Goal: Task Accomplishment & Management: Manage account settings

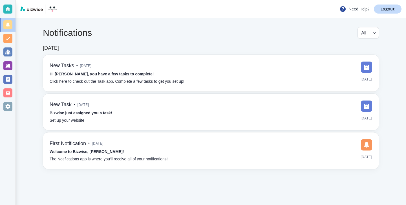
click at [17, 68] on div "Notifications All all ​ Apr 23, 2025 New Tasks • 4 months ago Hi Emma, you have…" at bounding box center [211, 98] width 390 height 160
click at [13, 68] on div at bounding box center [8, 66] width 16 height 14
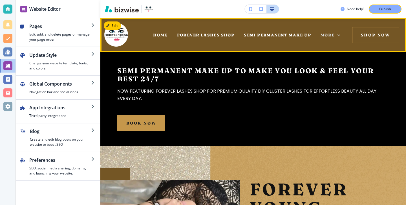
click at [321, 36] on span "More" at bounding box center [328, 34] width 14 height 5
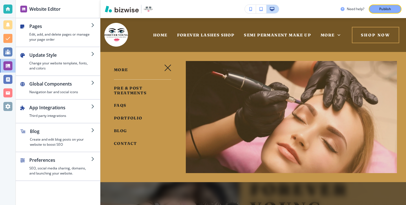
click at [317, 36] on div "More" at bounding box center [330, 35] width 29 height 23
click at [265, 37] on span "SEMI PERMANENT MAKE UP" at bounding box center [277, 34] width 67 height 5
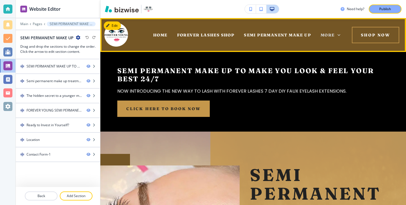
click at [322, 34] on span "More" at bounding box center [328, 34] width 14 height 5
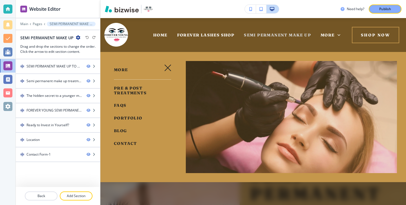
click at [304, 35] on span "SEMI PERMANENT MAKE UP" at bounding box center [277, 34] width 67 height 5
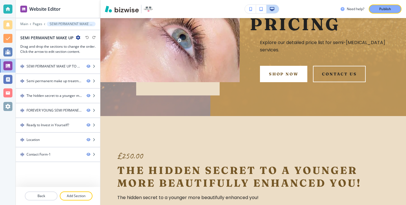
scroll to position [5, 0]
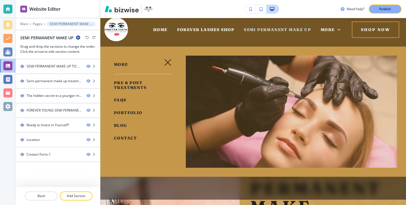
click at [284, 29] on span "SEMI PERMANENT MAKE UP" at bounding box center [277, 29] width 67 height 5
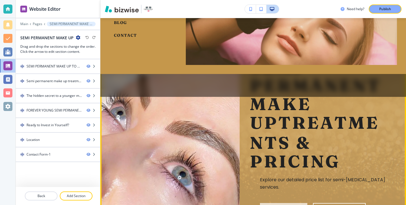
scroll to position [34, 0]
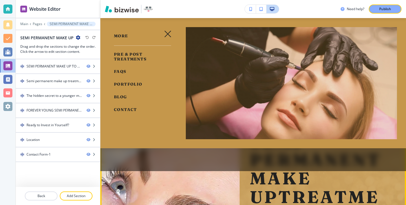
click at [166, 36] on icon "button" at bounding box center [168, 34] width 6 height 6
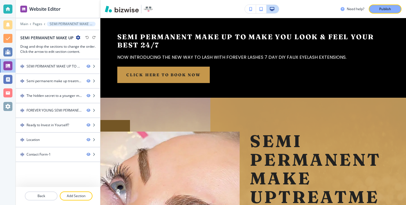
scroll to position [0, 0]
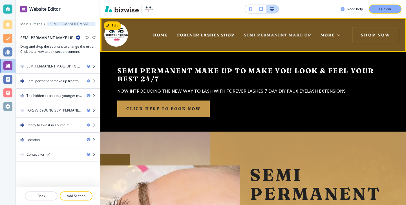
click at [280, 33] on span "SEMI PERMANENT MAKE UP" at bounding box center [277, 34] width 67 height 5
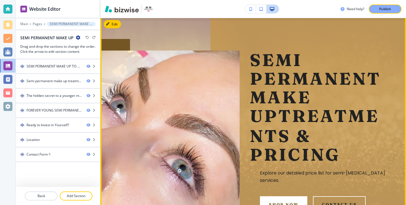
scroll to position [127, 0]
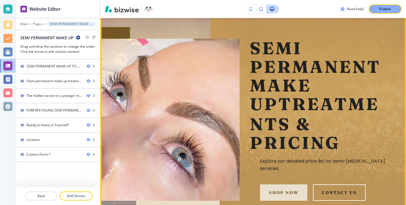
click at [282, 184] on button "SHOP NOW" at bounding box center [283, 192] width 47 height 16
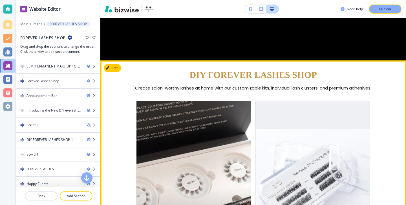
scroll to position [813, 0]
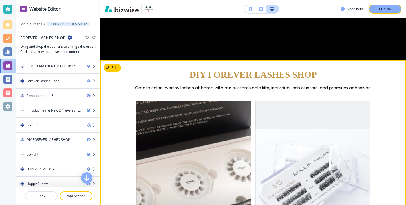
click at [230, 135] on div "Forever Lashes DIY Lash Kits" at bounding box center [194, 186] width 115 height 172
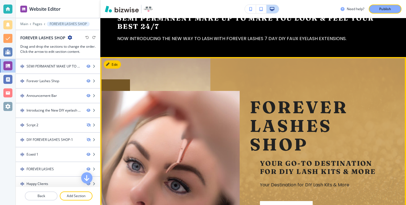
scroll to position [0, 0]
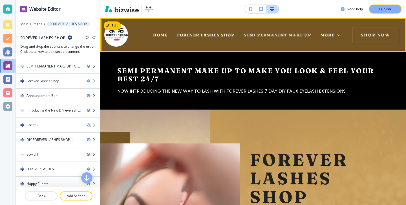
click at [260, 37] on span "SEMI PERMANENT MAKE UP" at bounding box center [277, 34] width 67 height 5
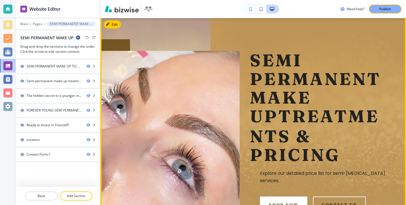
scroll to position [120, 0]
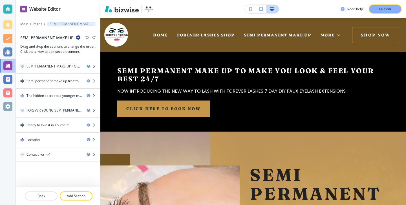
click at [155, 30] on div "HOME" at bounding box center [160, 35] width 24 height 23
click at [157, 34] on span "HOME" at bounding box center [160, 34] width 14 height 5
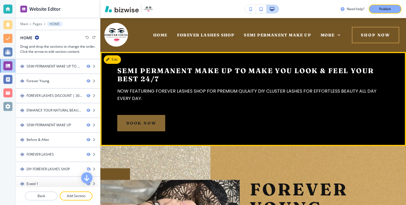
click at [153, 121] on link "BOOK NOW" at bounding box center [141, 123] width 48 height 16
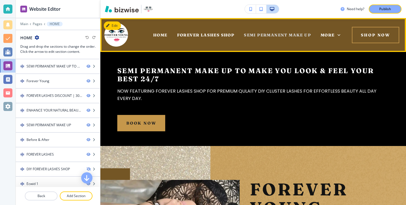
click at [271, 34] on span "SEMI PERMANENT MAKE UP" at bounding box center [277, 34] width 67 height 5
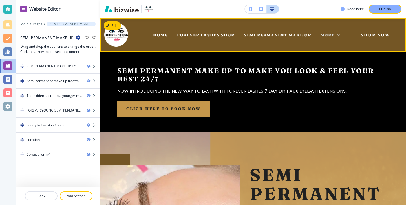
click at [340, 34] on icon at bounding box center [339, 35] width 6 height 6
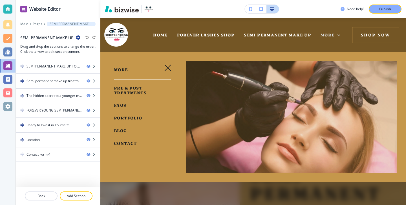
click at [340, 34] on icon at bounding box center [339, 35] width 6 height 6
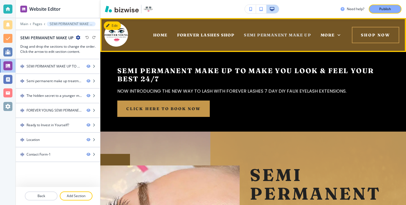
click at [254, 32] on span "SEMI PERMANENT MAKE UP" at bounding box center [277, 34] width 67 height 5
click at [324, 35] on span "More" at bounding box center [328, 34] width 14 height 5
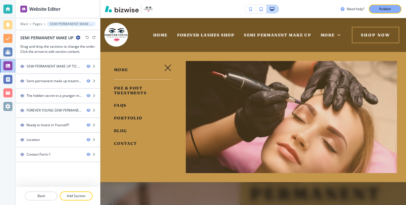
click at [167, 69] on icon "button" at bounding box center [167, 67] width 7 height 7
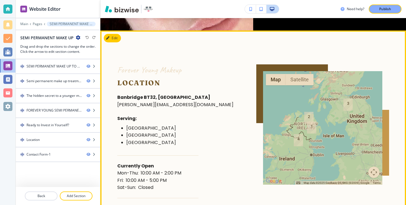
scroll to position [1303, 0]
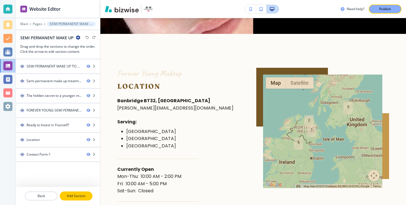
click at [83, 196] on p "Add Section" at bounding box center [76, 195] width 32 height 5
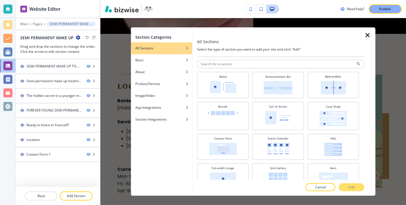
scroll to position [0, 0]
click at [178, 62] on div "Basic" at bounding box center [161, 60] width 61 height 5
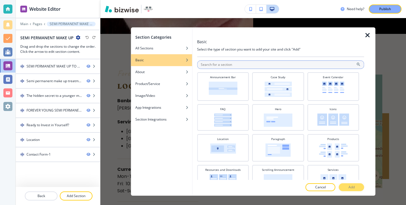
click at [218, 69] on input "text" at bounding box center [280, 64] width 167 height 8
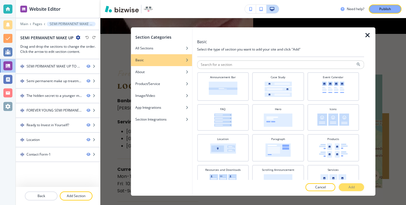
click at [225, 60] on div at bounding box center [280, 58] width 167 height 3
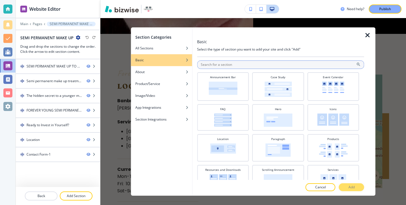
click at [227, 66] on input "text" at bounding box center [280, 64] width 167 height 8
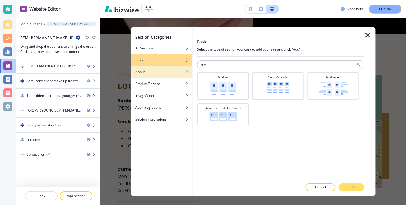
type input "rev"
click at [182, 71] on div "About" at bounding box center [161, 71] width 61 height 5
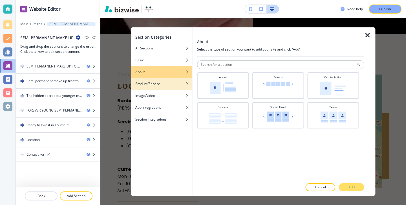
click at [180, 82] on div "Product/Service" at bounding box center [161, 83] width 61 height 5
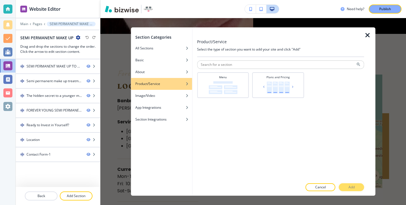
click at [178, 88] on div "button" at bounding box center [161, 87] width 61 height 3
click at [178, 90] on div "button" at bounding box center [161, 91] width 61 height 3
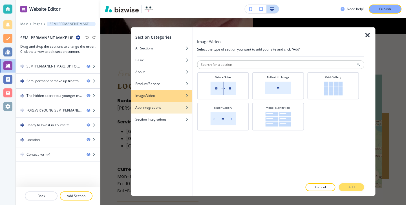
click at [177, 102] on div "button" at bounding box center [161, 103] width 61 height 3
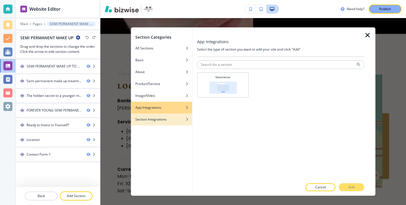
click at [173, 115] on div "button" at bounding box center [161, 114] width 61 height 3
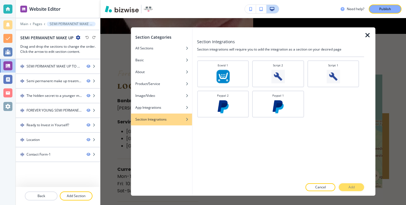
click at [368, 38] on icon "button" at bounding box center [368, 35] width 7 height 7
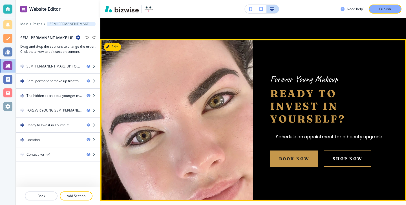
scroll to position [1139, 0]
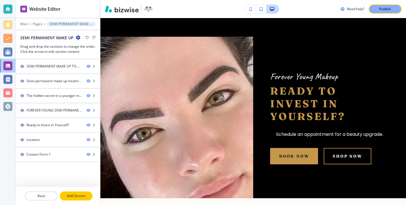
click at [72, 193] on p "Add Section" at bounding box center [76, 195] width 32 height 5
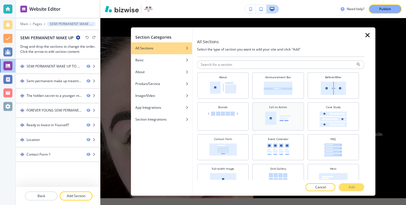
scroll to position [9, 0]
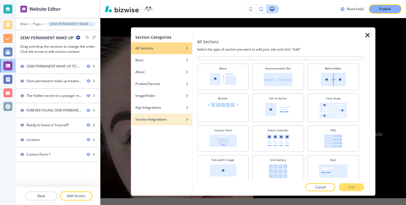
click at [183, 120] on div "Section Integrations" at bounding box center [161, 119] width 61 height 5
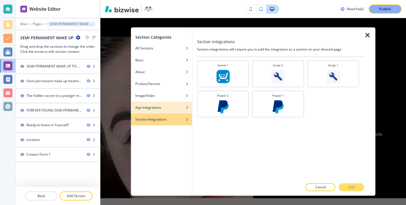
click at [183, 108] on div "App Integrations" at bounding box center [161, 107] width 61 height 5
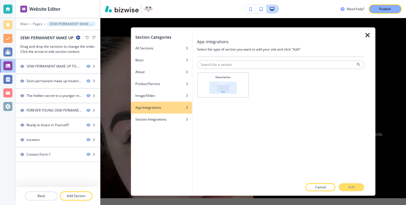
click at [183, 102] on div "button" at bounding box center [161, 103] width 61 height 3
click at [183, 97] on div "Image/Video" at bounding box center [161, 95] width 61 height 5
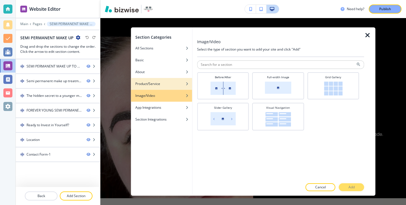
click at [182, 86] on div "Product/Service" at bounding box center [161, 83] width 61 height 5
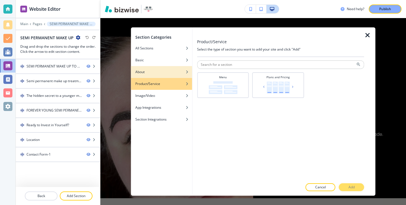
click at [179, 73] on div "About" at bounding box center [161, 71] width 61 height 5
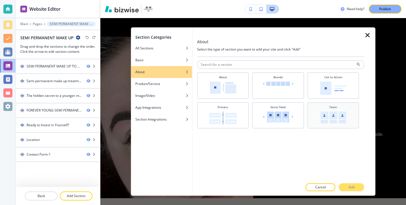
click at [347, 126] on div "Team" at bounding box center [334, 115] width 52 height 26
click at [353, 186] on p "Add" at bounding box center [352, 187] width 6 height 5
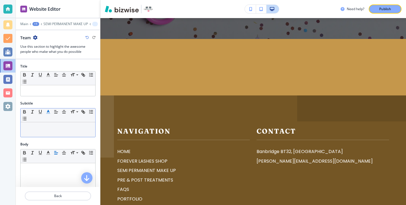
scroll to position [163, 0]
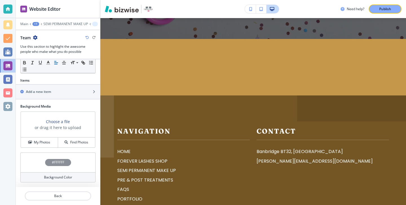
click at [54, 99] on div at bounding box center [58, 99] width 84 height 1
click at [56, 95] on div "button" at bounding box center [58, 96] width 84 height 5
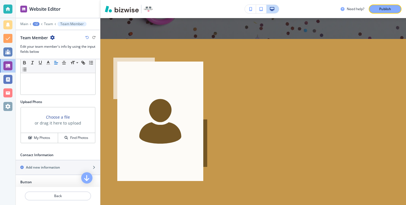
scroll to position [157, 0]
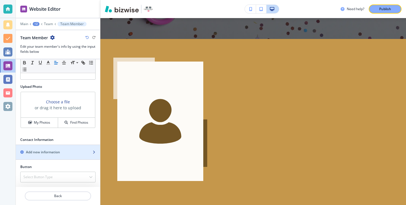
click at [64, 149] on div "button" at bounding box center [58, 147] width 84 height 5
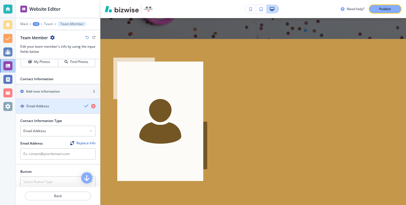
scroll to position [223, 0]
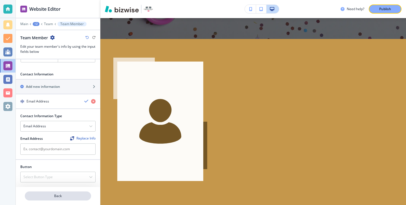
click at [69, 194] on p "Back" at bounding box center [57, 195] width 65 height 5
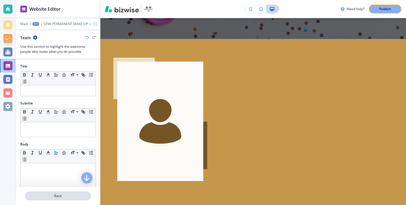
click at [70, 193] on p "Back" at bounding box center [57, 195] width 65 height 5
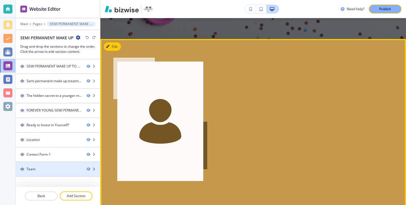
click at [70, 172] on div at bounding box center [58, 174] width 84 height 5
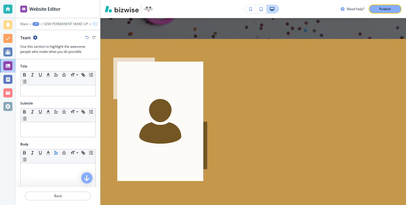
click at [37, 38] on icon "button" at bounding box center [35, 37] width 5 height 5
click at [54, 68] on p "Delete Section" at bounding box center [51, 67] width 29 height 5
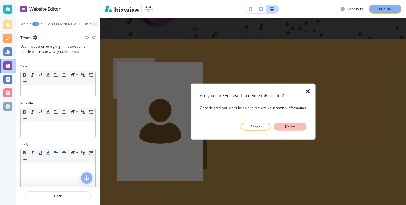
click at [302, 128] on button "Delete" at bounding box center [290, 126] width 33 height 8
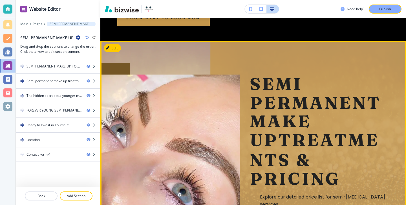
scroll to position [0, 0]
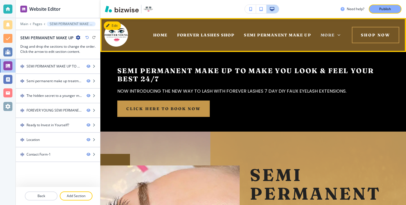
click at [329, 35] on span "More" at bounding box center [328, 34] width 14 height 5
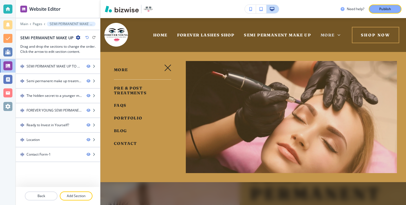
click at [327, 37] on span "More" at bounding box center [328, 34] width 14 height 5
click at [88, 181] on div "SEMI PERMANENT MAKE UP TO MAKE YOU LOOK & FEEL YOUR BEST 24/7-1 Semi permanent …" at bounding box center [58, 123] width 84 height 128
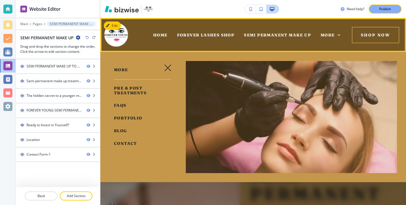
click at [165, 30] on div "HOME" at bounding box center [160, 35] width 24 height 23
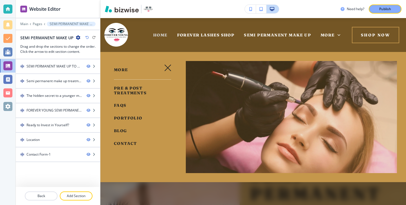
click at [164, 36] on span "HOME" at bounding box center [160, 34] width 14 height 5
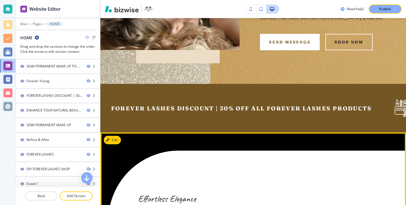
scroll to position [150, 0]
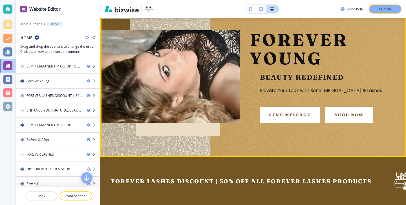
click at [335, 118] on button "SHOP NOW" at bounding box center [349, 114] width 47 height 16
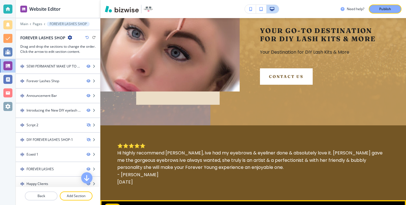
scroll to position [157, 0]
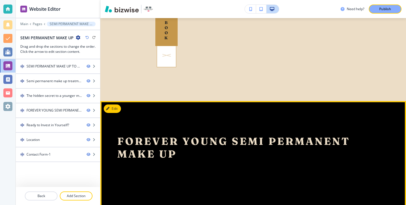
scroll to position [599, 0]
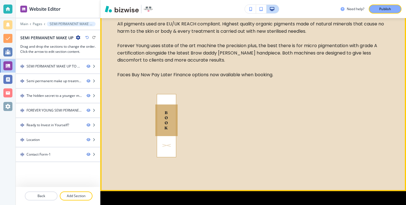
click at [166, 109] on link "BOOK" at bounding box center [166, 120] width 22 height 32
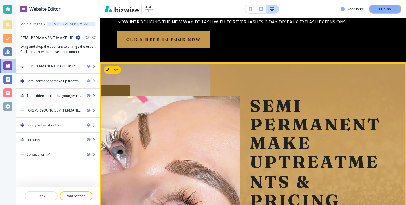
scroll to position [0, 0]
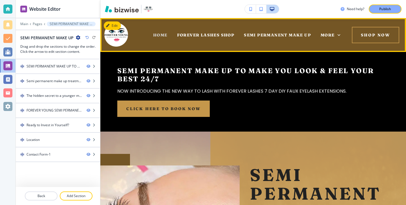
click at [162, 34] on span "HOME" at bounding box center [160, 34] width 14 height 5
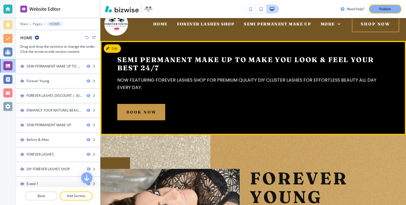
scroll to position [13, 0]
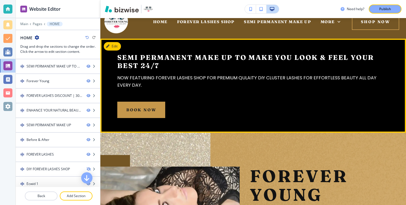
click at [118, 47] on button "Edit" at bounding box center [112, 46] width 17 height 8
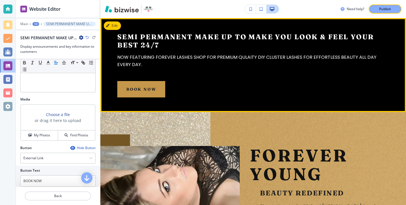
scroll to position [0, 0]
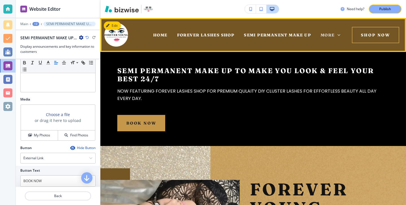
click at [325, 36] on span "More" at bounding box center [328, 34] width 14 height 5
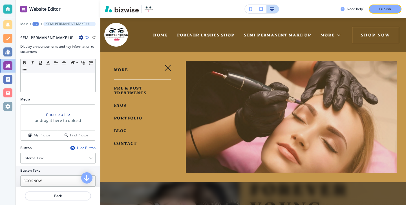
click at [116, 91] on span "PRE & POST TREATMENTS" at bounding box center [130, 90] width 33 height 10
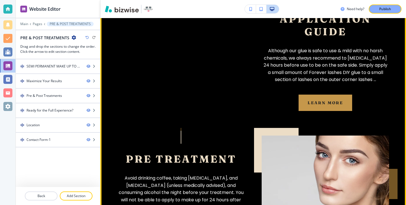
scroll to position [535, 0]
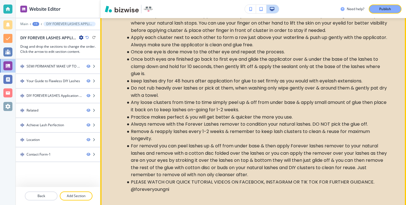
scroll to position [482, 0]
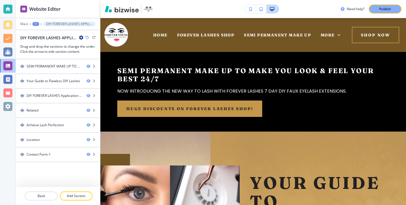
scroll to position [482, 0]
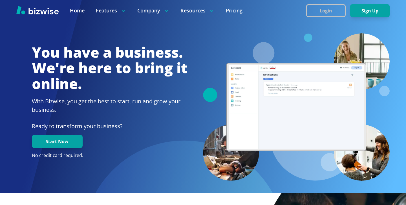
click at [328, 8] on button "Login" at bounding box center [325, 10] width 39 height 13
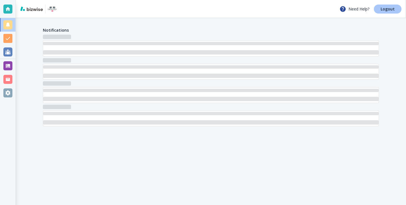
click at [400, 6] on link "Logout" at bounding box center [388, 9] width 28 height 9
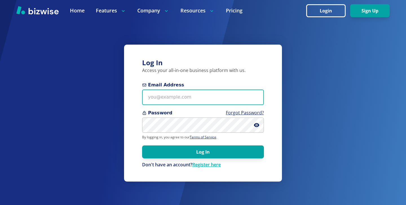
click at [232, 91] on input "Email Address" at bounding box center [203, 97] width 122 height 16
type input "J"
click at [198, 93] on input "Email Address" at bounding box center [203, 97] width 122 height 16
paste input "sandy@jazzygemsstudio.com"
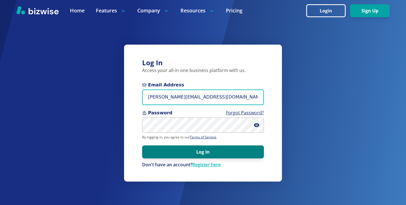
type input "sandy@jazzygemsstudio.com"
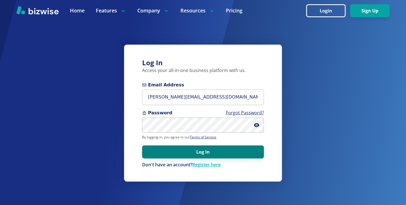
click at [211, 150] on button "Log In" at bounding box center [203, 151] width 122 height 13
